Goal: Task Accomplishment & Management: Manage account settings

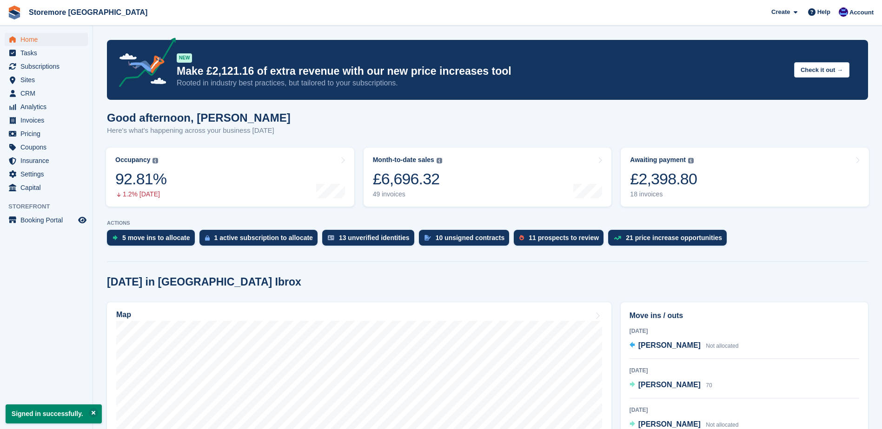
scroll to position [93, 0]
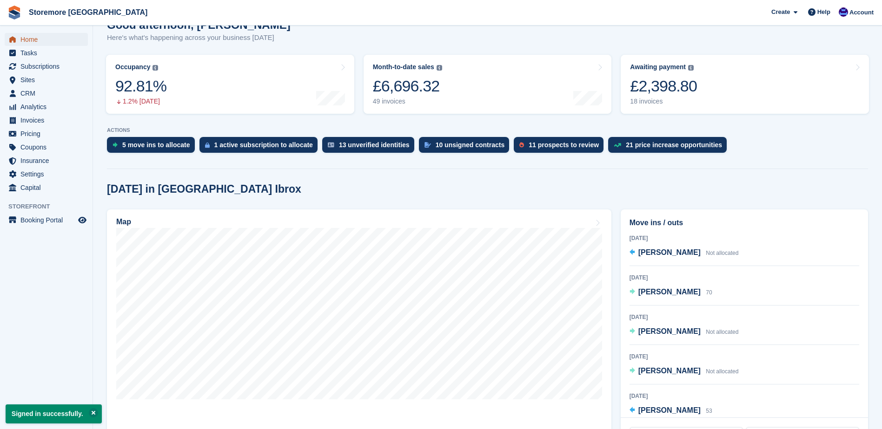
click at [63, 43] on span "Home" at bounding box center [48, 39] width 56 height 13
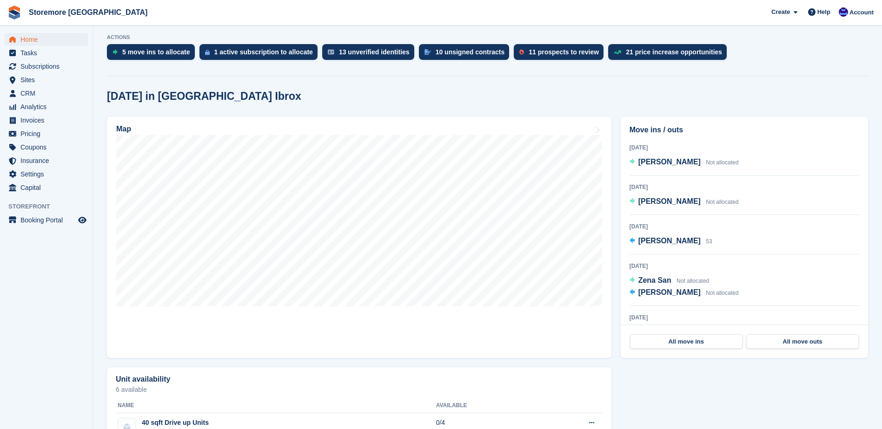
scroll to position [0, 0]
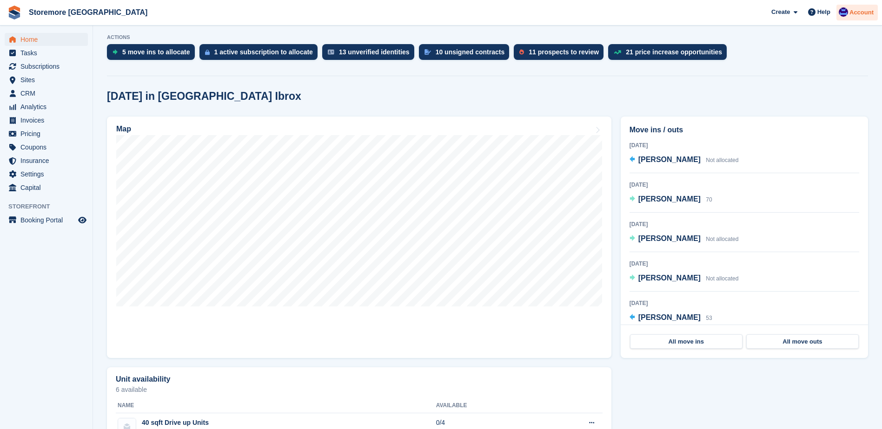
click at [853, 13] on span "Account" at bounding box center [861, 12] width 24 height 9
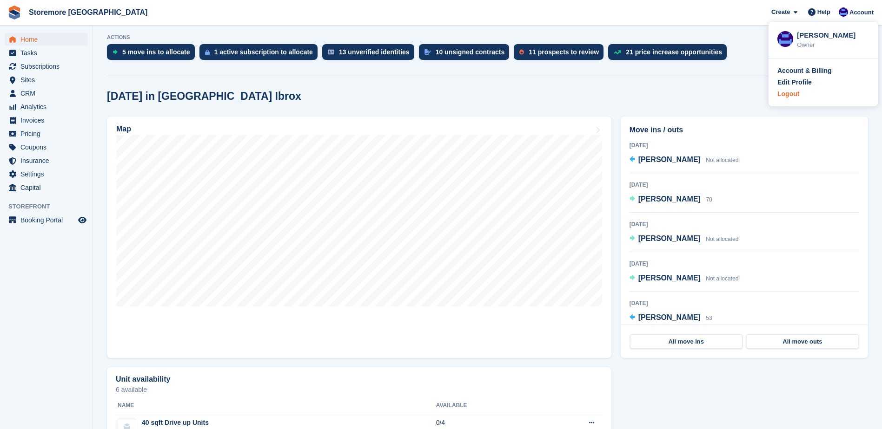
click at [791, 97] on div "Logout" at bounding box center [788, 94] width 22 height 10
